Goal: Transaction & Acquisition: Purchase product/service

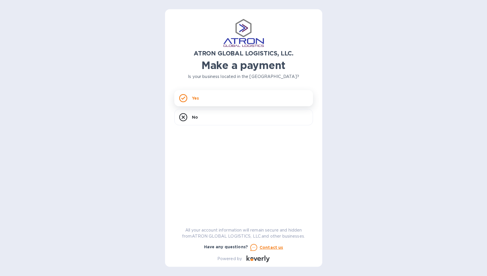
click at [203, 97] on div "Yes" at bounding box center [243, 98] width 139 height 16
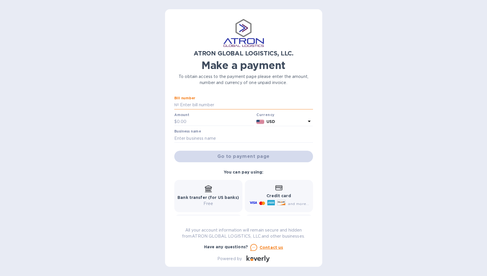
click at [202, 106] on input "text" at bounding box center [246, 105] width 134 height 9
type input "S00002592"
click at [205, 120] on input "text" at bounding box center [215, 122] width 77 height 9
paste input "6,491.18"
type input "6,491.18"
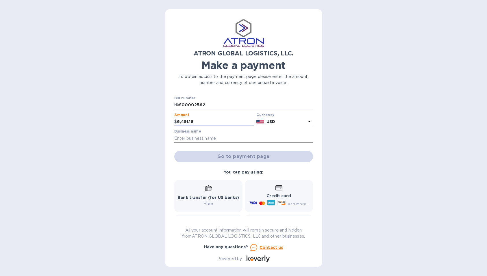
click at [233, 137] on input "text" at bounding box center [243, 138] width 139 height 9
type input "Archetype Games LLC"
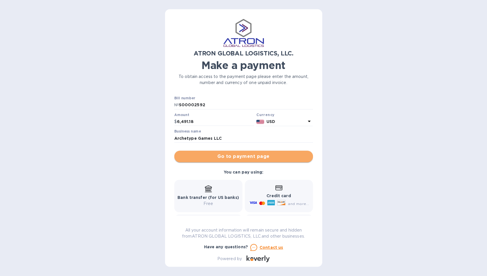
click at [253, 158] on span "Go to payment page" at bounding box center [243, 156] width 129 height 7
